Goal: Navigation & Orientation: Find specific page/section

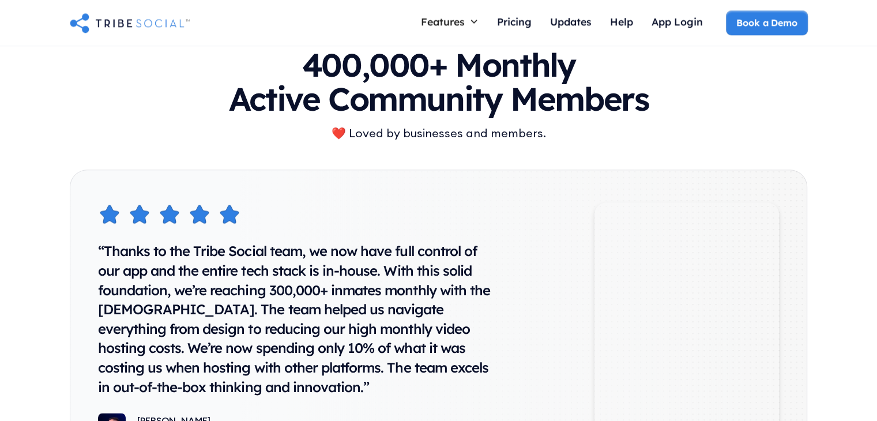
scroll to position [5730, 0]
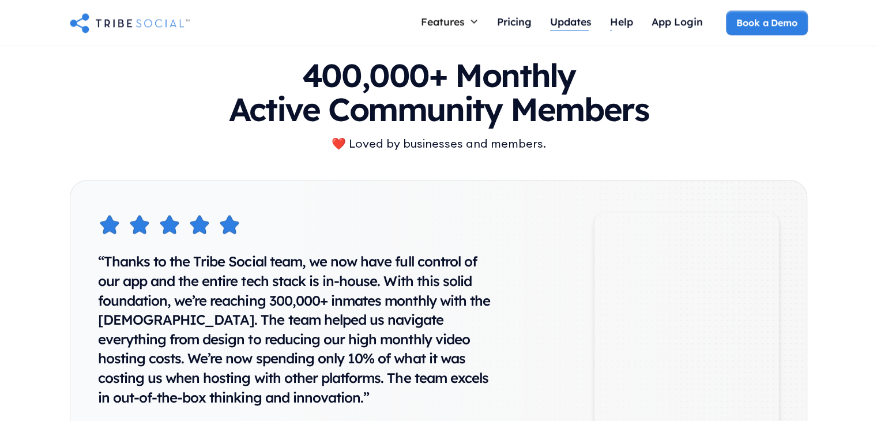
click at [585, 22] on div "Updates" at bounding box center [571, 21] width 42 height 13
